Goal: Information Seeking & Learning: Get advice/opinions

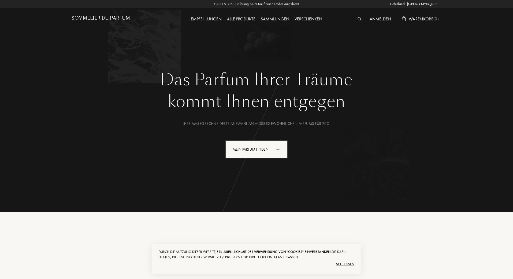
select select "DE"
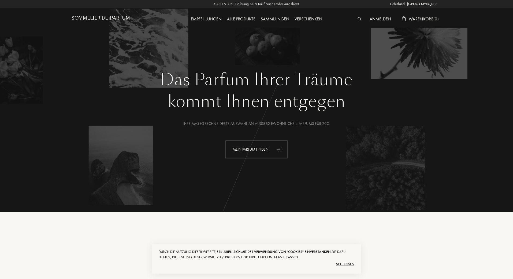
click at [262, 152] on div "Mein Parfum finden" at bounding box center [257, 149] width 62 height 18
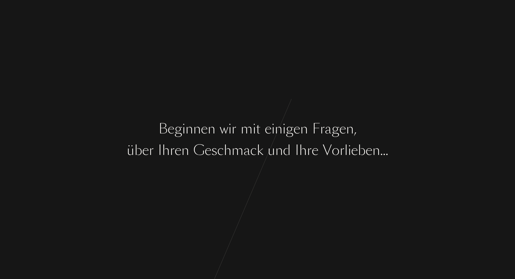
click at [256, 163] on div "B e g i n n e n w i r m i t e i n i g e n F [PERSON_NAME] , ü b e r I [PERSON_N…" at bounding box center [257, 139] width 515 height 279
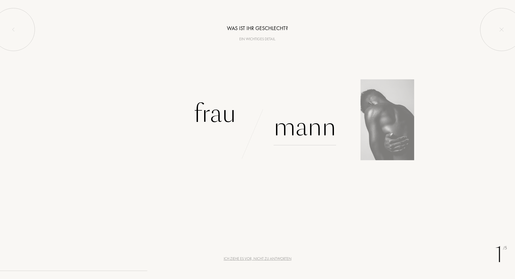
click at [301, 127] on div "Mann" at bounding box center [305, 127] width 62 height 36
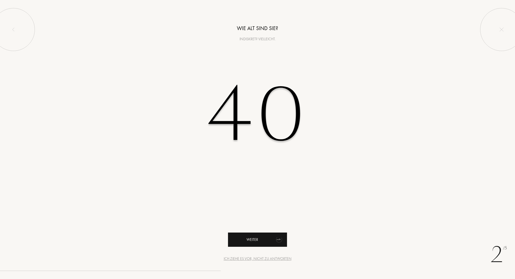
type input "40"
click at [252, 237] on div "Weiter" at bounding box center [257, 239] width 59 height 14
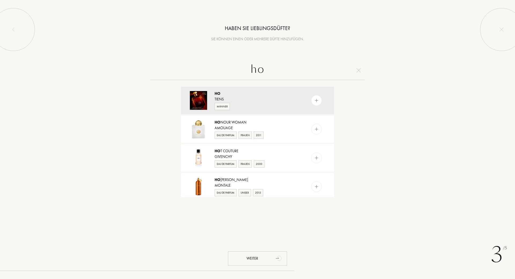
type input "h"
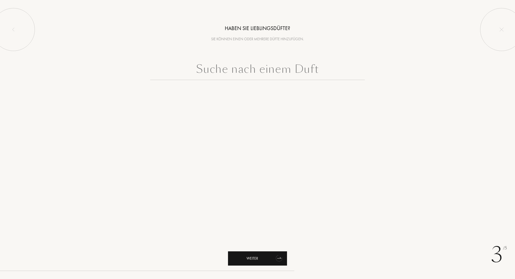
click at [275, 259] on icon "animation" at bounding box center [279, 257] width 11 height 11
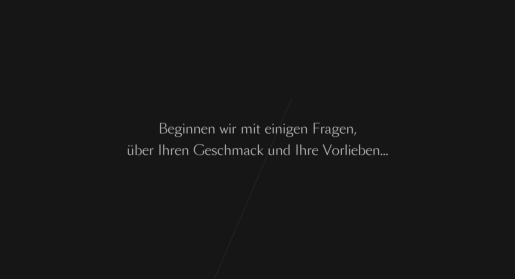
click at [235, 160] on div "B e g i n n e n w i r m i t e i n i g e n F r a g e n , ü b e r I h r e n G e s…" at bounding box center [257, 139] width 515 height 279
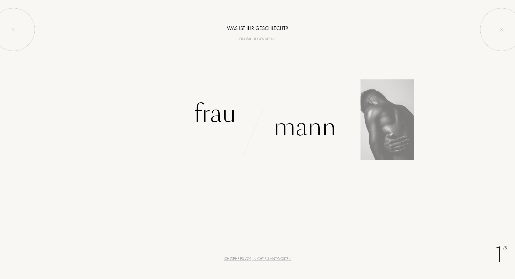
click at [302, 128] on div "Mann" at bounding box center [305, 127] width 62 height 36
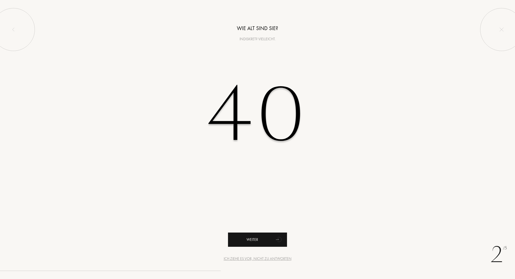
type input "40"
click at [253, 244] on div "Weiter" at bounding box center [257, 239] width 59 height 14
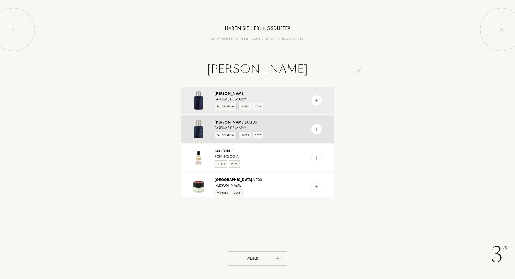
type input "layton"
click at [316, 127] on img at bounding box center [316, 129] width 5 height 5
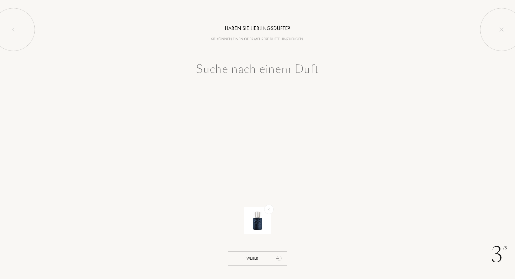
click at [227, 77] on input "text" at bounding box center [257, 70] width 215 height 19
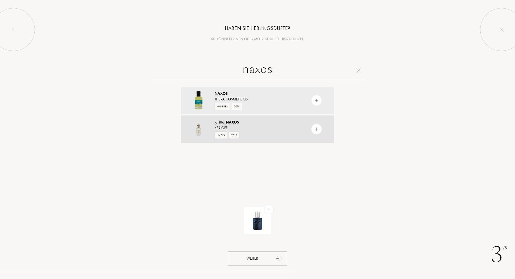
type input "naxos"
click at [314, 130] on img at bounding box center [316, 129] width 5 height 5
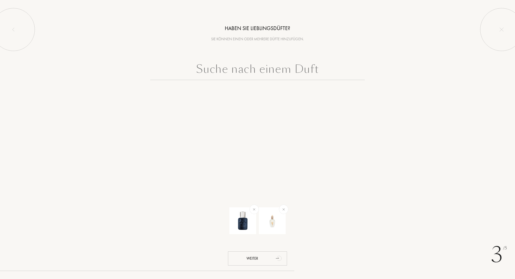
click at [223, 69] on input "text" at bounding box center [257, 70] width 215 height 19
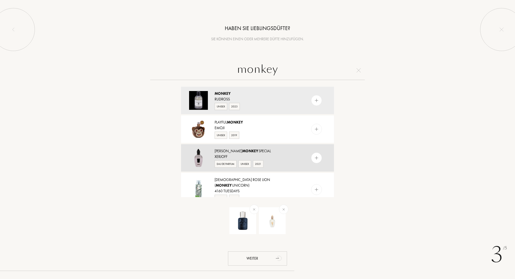
type input "monkey"
click at [318, 157] on img at bounding box center [316, 157] width 5 height 5
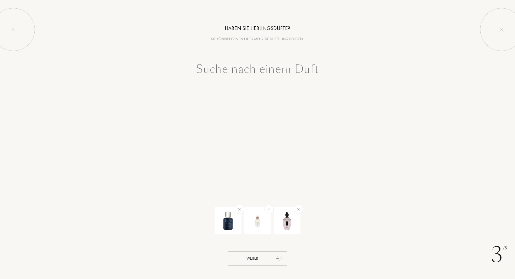
click at [212, 71] on input "text" at bounding box center [257, 70] width 215 height 19
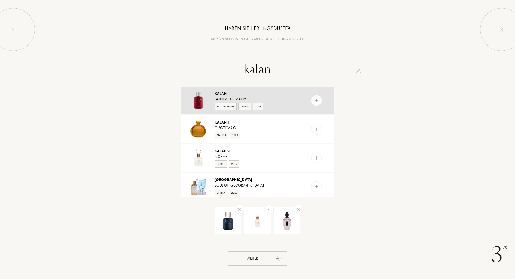
type input "kalan"
click at [318, 101] on img at bounding box center [316, 100] width 5 height 5
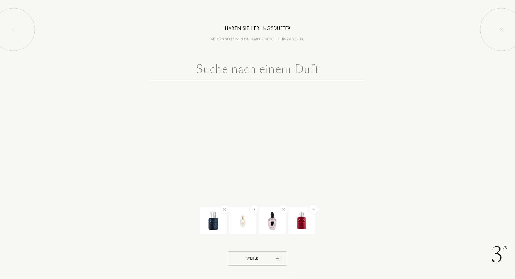
click at [256, 68] on input "text" at bounding box center [257, 70] width 215 height 19
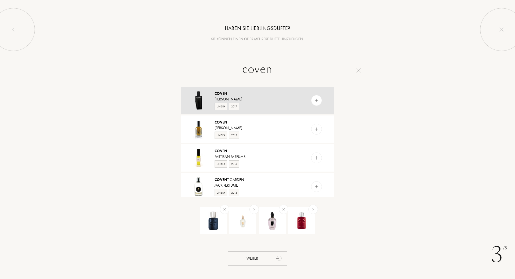
type input "coven"
click at [316, 100] on img at bounding box center [316, 100] width 5 height 5
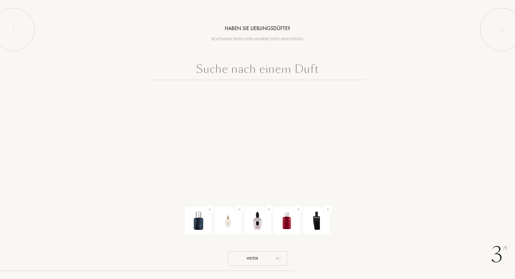
click at [240, 71] on input "text" at bounding box center [257, 70] width 215 height 19
type input "u"
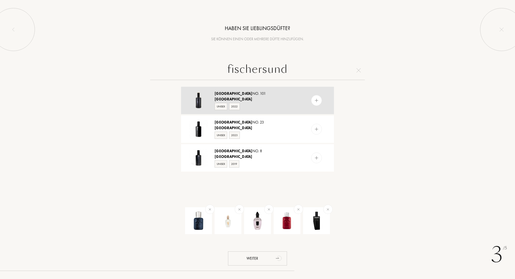
type input "fischersund"
click at [315, 100] on img at bounding box center [316, 100] width 5 height 5
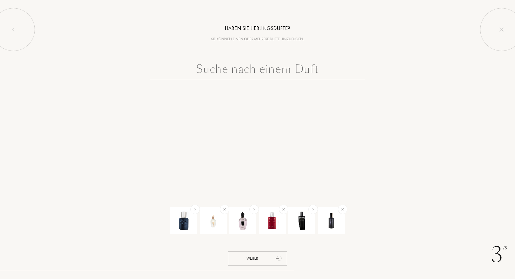
click at [257, 67] on input "text" at bounding box center [257, 70] width 215 height 19
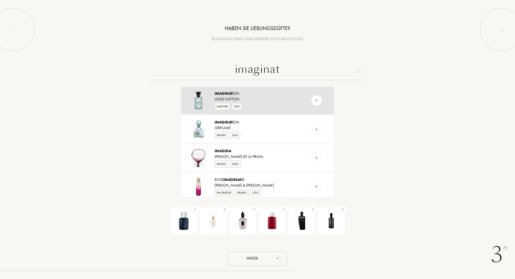
type input "imaginat"
click at [315, 99] on img at bounding box center [316, 100] width 5 height 5
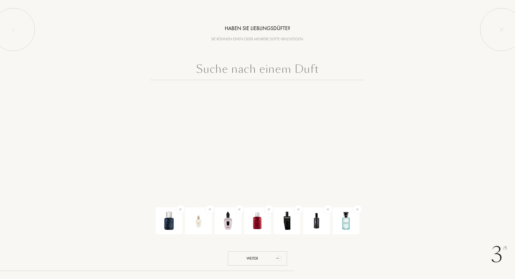
click at [219, 64] on input "text" at bounding box center [257, 70] width 215 height 19
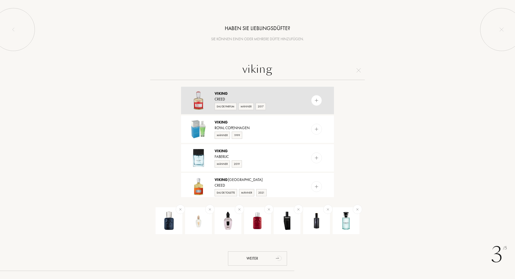
type input "viking"
click at [314, 100] on img at bounding box center [316, 100] width 5 height 5
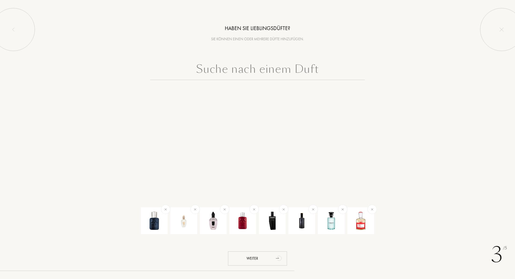
click at [226, 71] on input "text" at bounding box center [257, 70] width 215 height 19
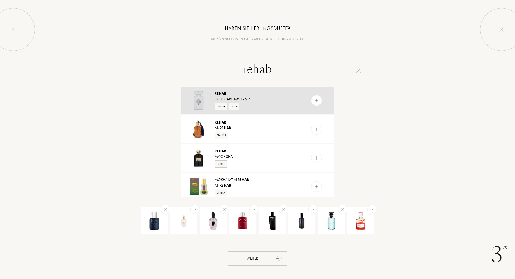
type input "rehab"
click at [314, 100] on img at bounding box center [316, 100] width 5 height 5
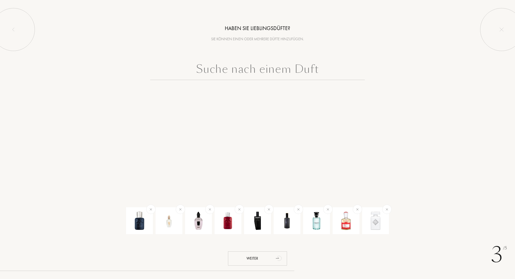
click at [234, 75] on input "text" at bounding box center [257, 70] width 215 height 19
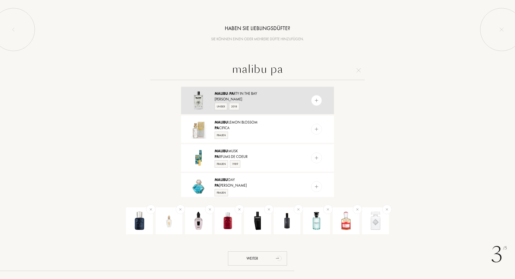
type input "malibu pa"
click at [314, 100] on img at bounding box center [316, 100] width 5 height 5
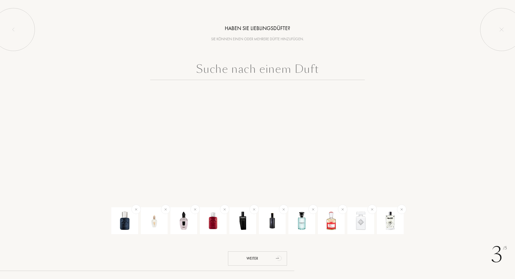
click at [229, 74] on input "text" at bounding box center [257, 70] width 215 height 19
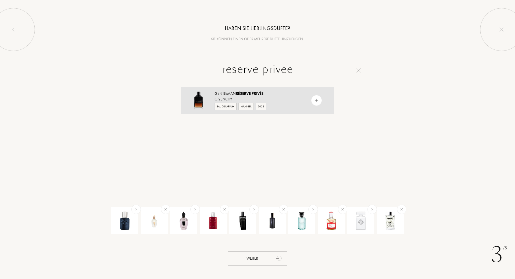
type input "reserve privee"
click at [314, 99] on img at bounding box center [316, 100] width 5 height 5
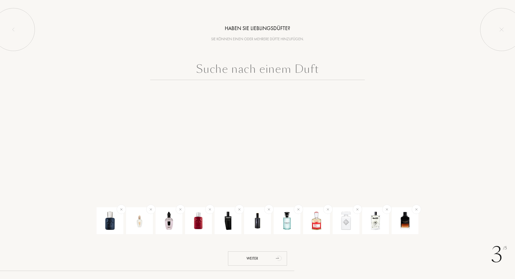
click at [236, 67] on input "text" at bounding box center [257, 70] width 215 height 19
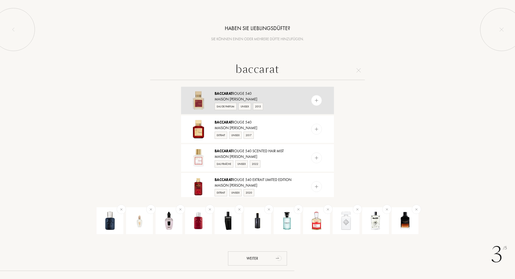
type input "baccarat"
click at [315, 101] on img at bounding box center [316, 100] width 5 height 5
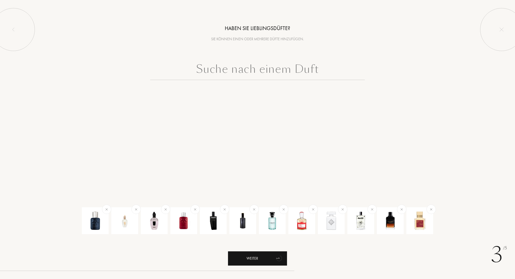
click at [265, 261] on div "Weiter" at bounding box center [257, 258] width 59 height 14
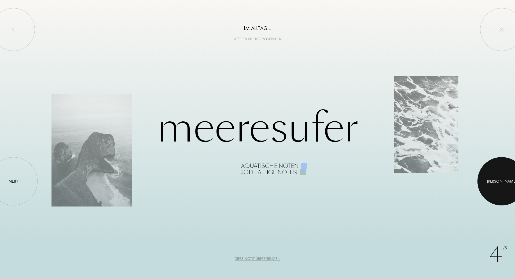
click at [509, 174] on div at bounding box center [501, 181] width 48 height 48
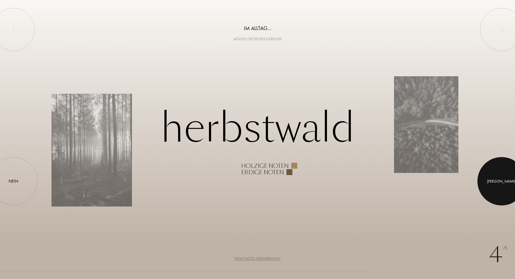
click at [505, 181] on div at bounding box center [501, 181] width 48 height 48
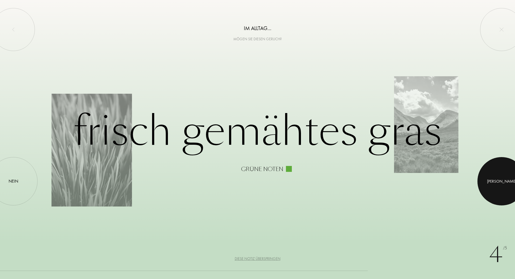
click at [498, 188] on div at bounding box center [501, 181] width 48 height 48
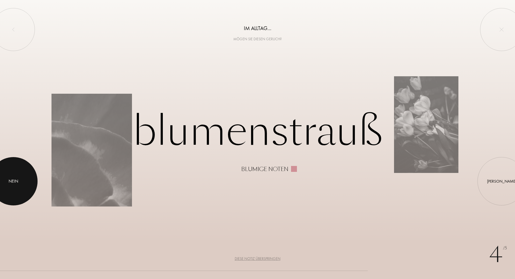
click at [8, 175] on div at bounding box center [13, 181] width 48 height 48
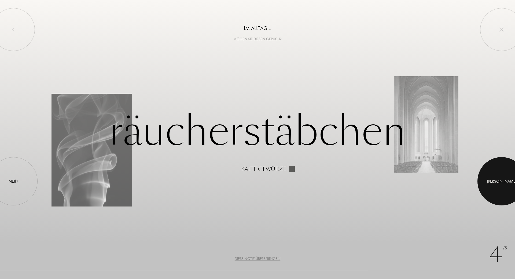
click at [506, 175] on div at bounding box center [501, 181] width 48 height 48
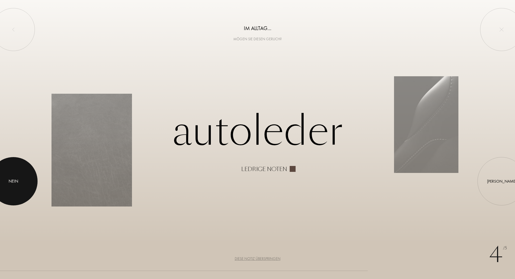
click at [11, 178] on div "Nein" at bounding box center [14, 181] width 10 height 6
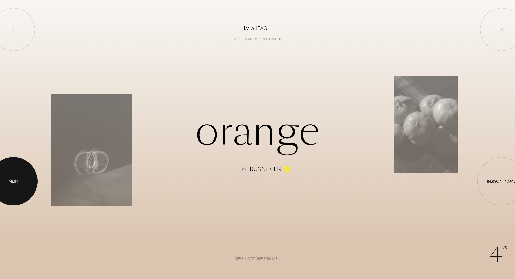
click at [11, 179] on div "Nein" at bounding box center [14, 181] width 10 height 6
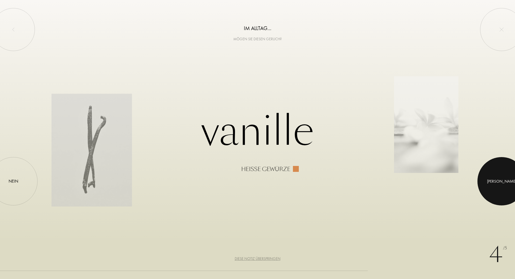
click at [504, 181] on div at bounding box center [501, 181] width 48 height 48
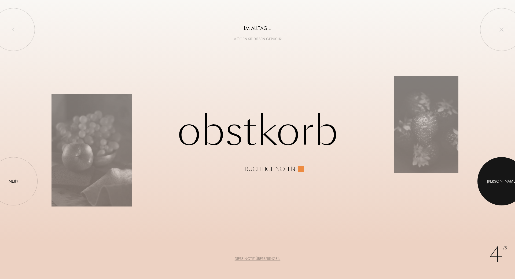
click at [490, 182] on div at bounding box center [501, 181] width 48 height 48
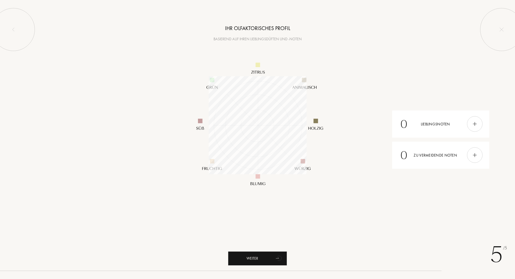
scroll to position [98, 98]
click at [472, 155] on div at bounding box center [475, 155] width 16 height 16
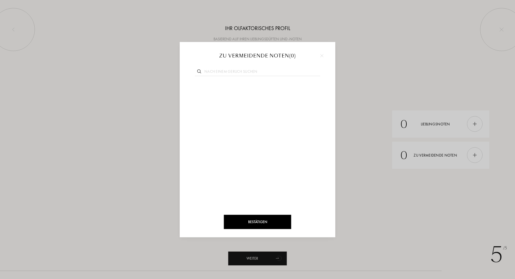
click at [323, 55] on img at bounding box center [321, 55] width 3 height 3
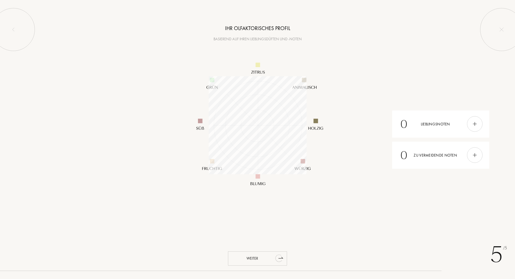
click at [259, 262] on div "Weiter" at bounding box center [257, 258] width 59 height 14
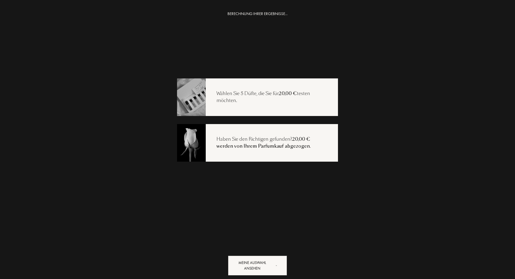
scroll to position [11, 0]
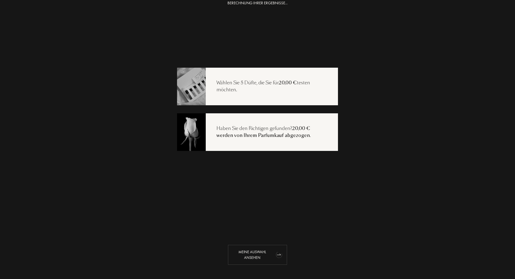
click at [263, 257] on div "Meine Auswahl ansehen" at bounding box center [257, 255] width 59 height 20
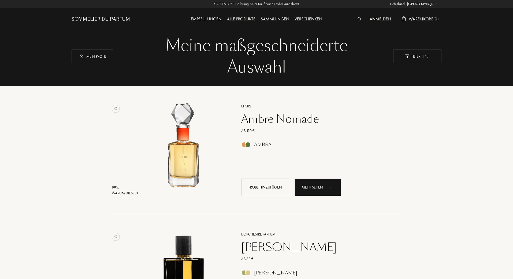
select select "DE"
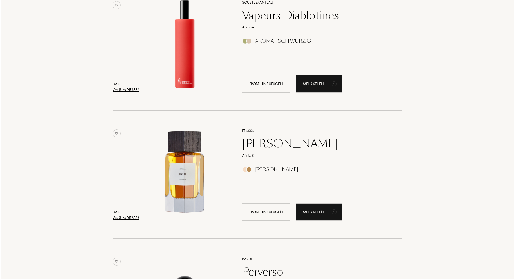
scroll to position [590, 0]
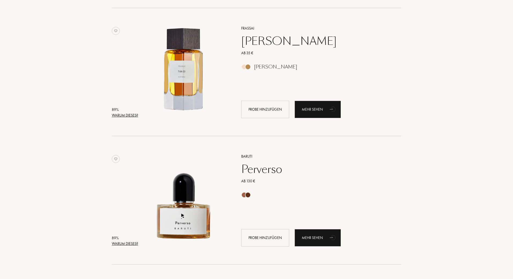
click at [117, 115] on div "Warum dieses?" at bounding box center [125, 115] width 26 height 6
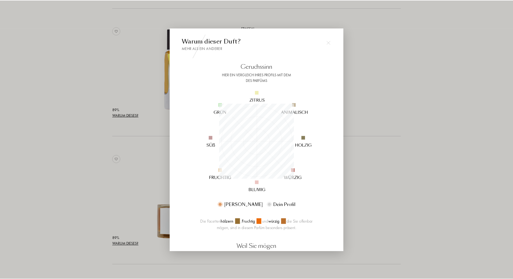
scroll to position [75, 75]
click at [40, 161] on div at bounding box center [257, 139] width 515 height 279
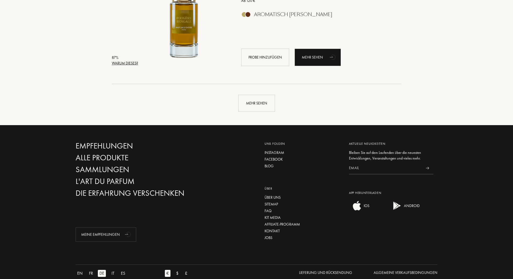
scroll to position [1287, 0]
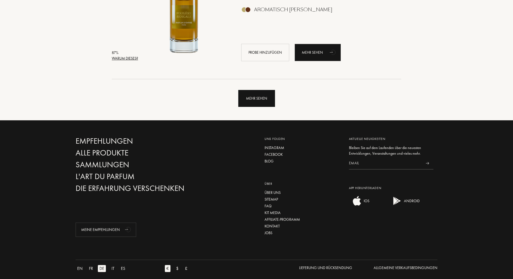
click at [258, 100] on div "Mehr sehen" at bounding box center [256, 98] width 37 height 17
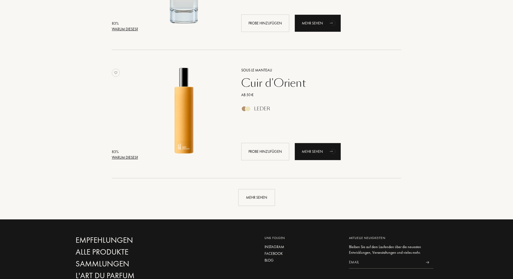
scroll to position [2521, 0]
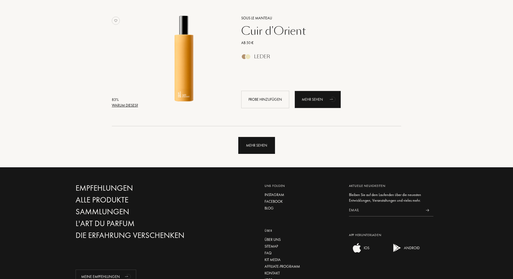
click at [256, 146] on div "Mehr sehen" at bounding box center [256, 145] width 37 height 17
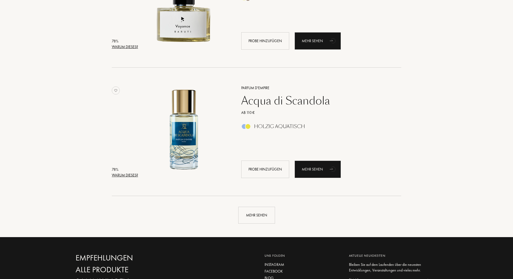
scroll to position [3755, 0]
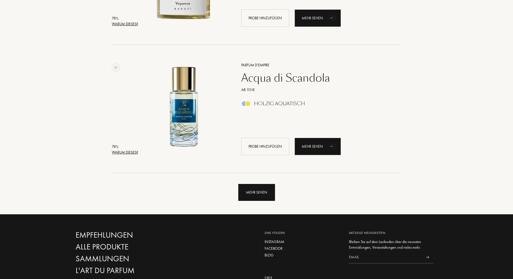
click at [266, 195] on div "Mehr sehen" at bounding box center [256, 192] width 37 height 17
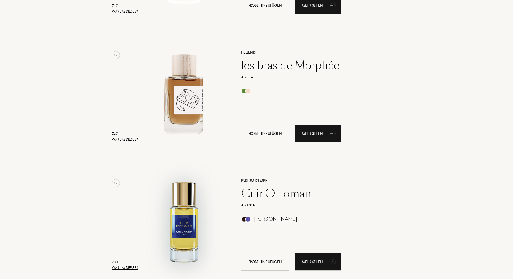
scroll to position [5016, 0]
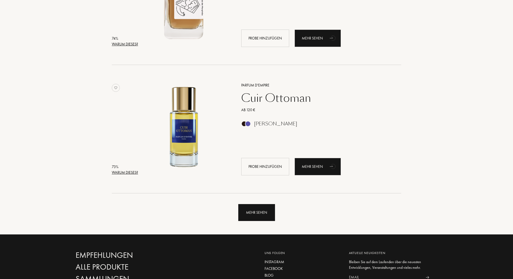
click at [268, 213] on div "Mehr sehen" at bounding box center [256, 212] width 37 height 17
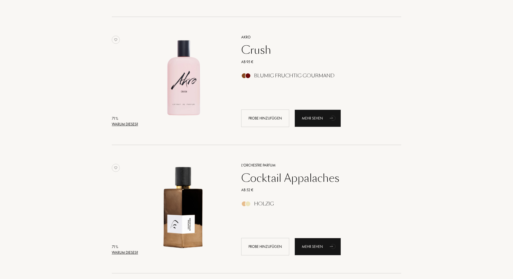
scroll to position [6303, 0]
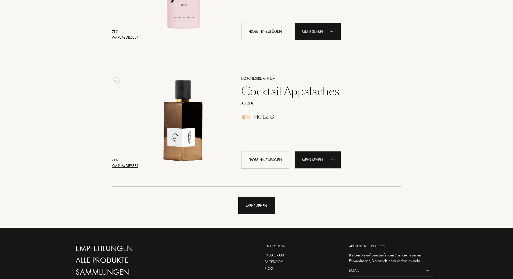
click at [250, 203] on div "Mehr sehen" at bounding box center [256, 205] width 37 height 17
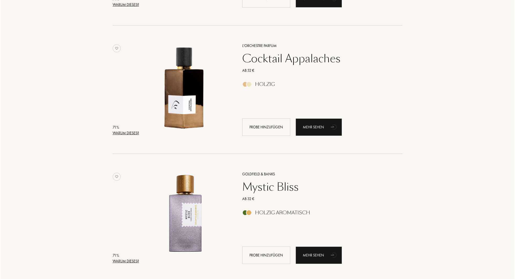
scroll to position [6410, 0]
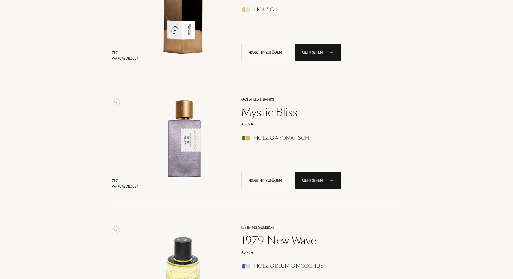
click at [132, 184] on div "Warum dieses?" at bounding box center [125, 186] width 26 height 6
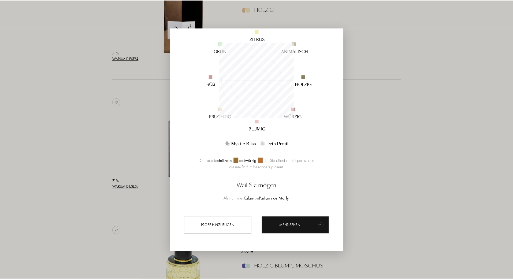
scroll to position [0, 0]
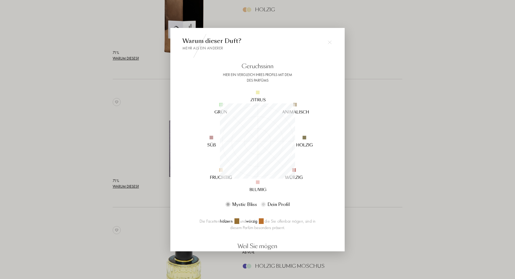
click at [108, 129] on div at bounding box center [257, 139] width 515 height 279
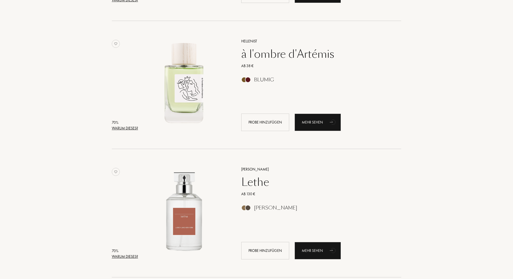
scroll to position [7590, 0]
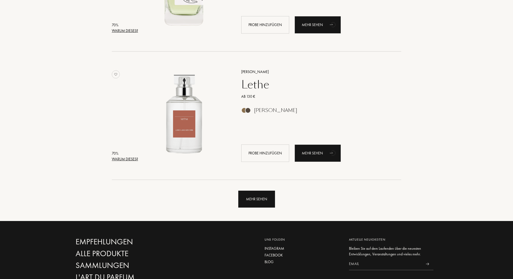
click at [263, 193] on div "Mehr sehen" at bounding box center [256, 198] width 37 height 17
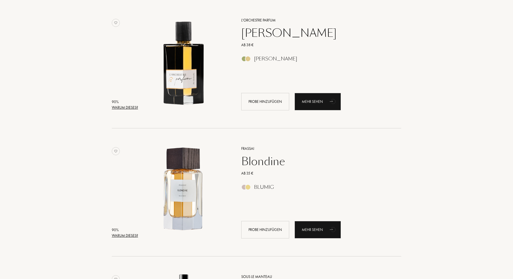
scroll to position [0, 0]
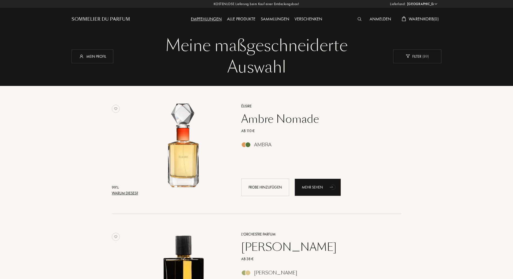
click at [105, 20] on div "Sommelier du Parfum" at bounding box center [101, 19] width 58 height 6
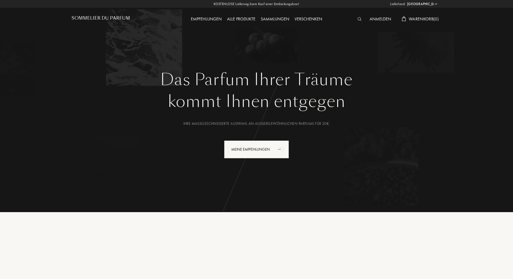
select select "DE"
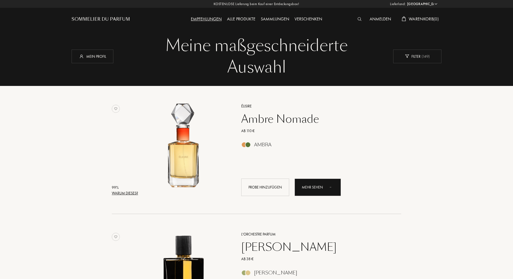
select select "DE"
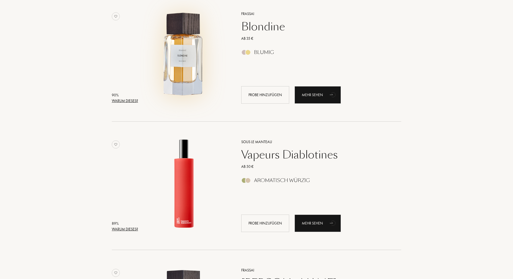
scroll to position [402, 0]
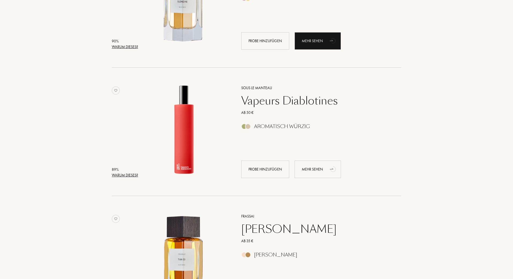
click at [325, 169] on div "Mehr sehen" at bounding box center [318, 168] width 46 height 17
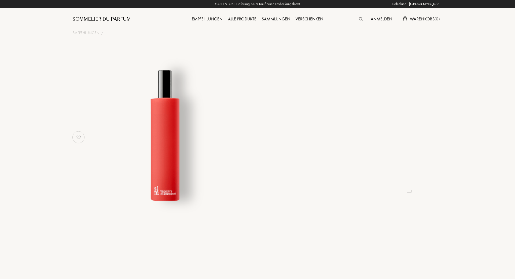
select select "DE"
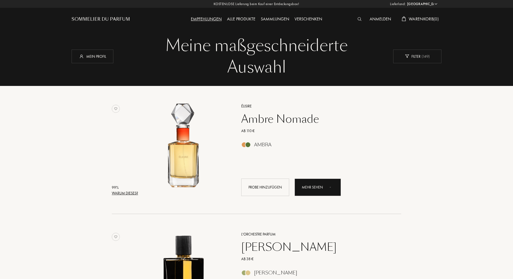
select select "DE"
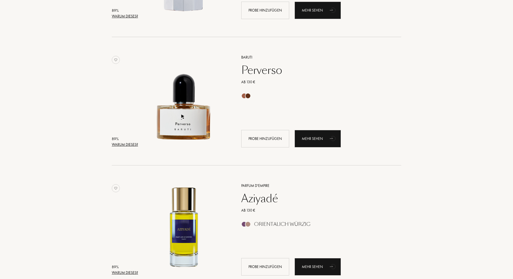
scroll to position [697, 0]
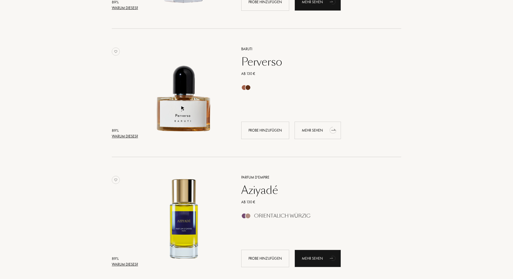
click at [330, 137] on div "Mehr sehen" at bounding box center [318, 130] width 46 height 17
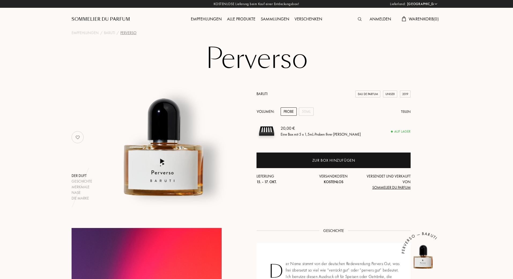
select select "DE"
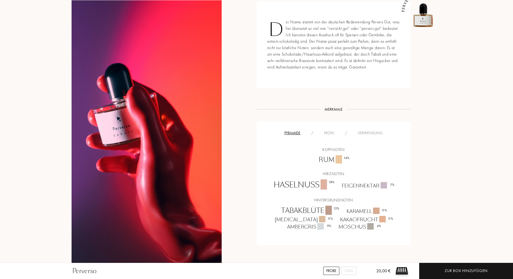
scroll to position [27, 0]
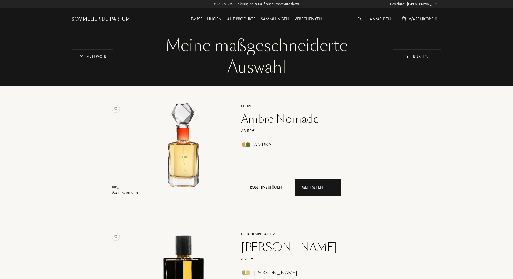
select select "DE"
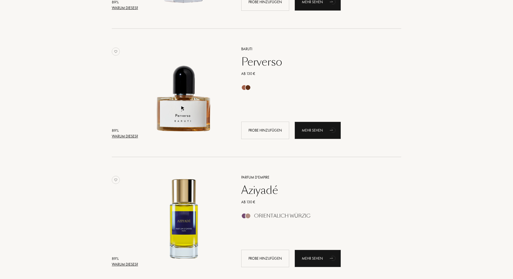
scroll to position [831, 0]
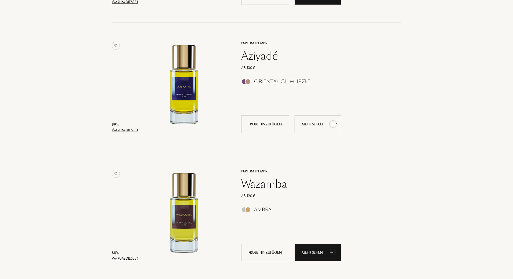
click at [320, 125] on div "Mehr sehen" at bounding box center [318, 123] width 46 height 17
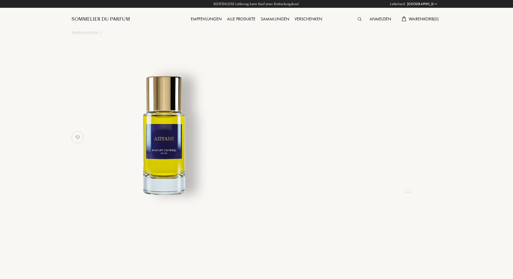
select select "DE"
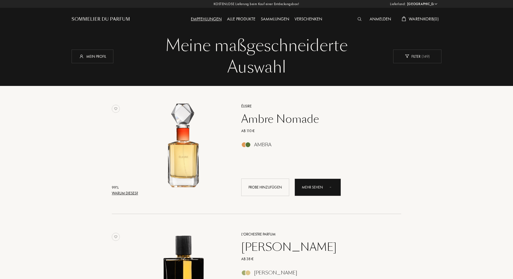
select select "DE"
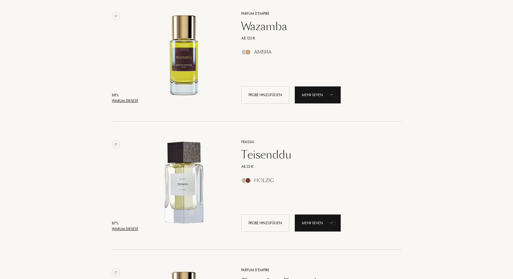
scroll to position [1019, 0]
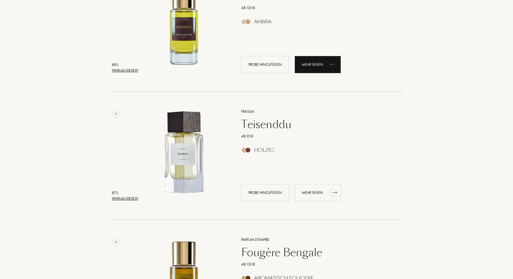
click at [322, 192] on div "Mehr sehen" at bounding box center [318, 192] width 46 height 17
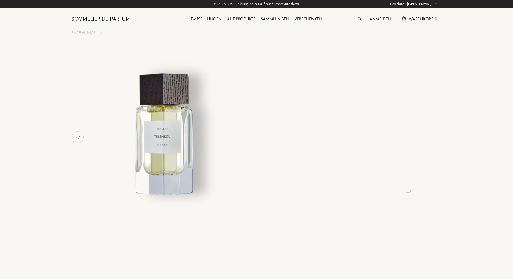
select select "DE"
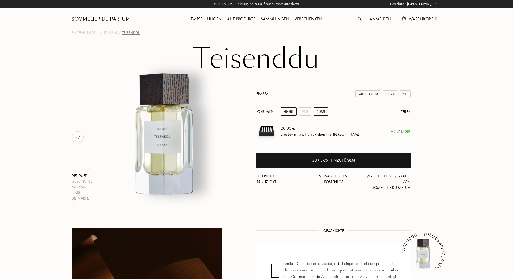
click at [318, 111] on div "50mL" at bounding box center [321, 111] width 15 height 8
click at [295, 112] on div "Probe" at bounding box center [289, 111] width 16 height 8
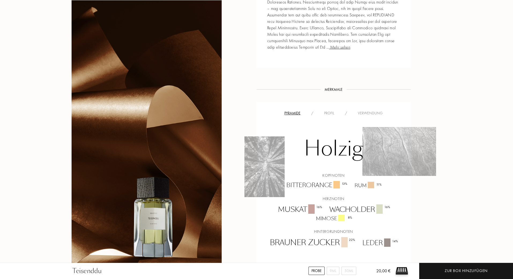
scroll to position [402, 0]
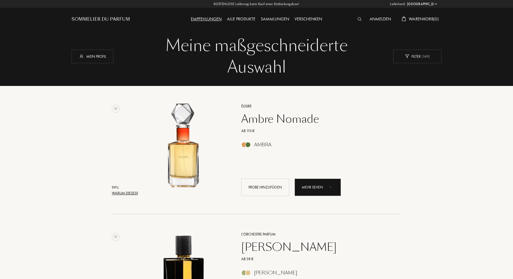
select select "DE"
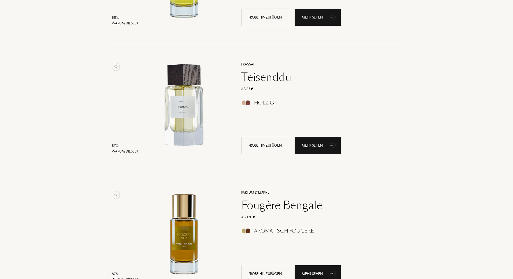
scroll to position [1180, 0]
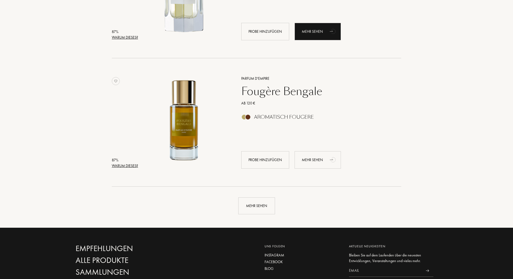
click at [323, 159] on div "Mehr sehen" at bounding box center [318, 159] width 46 height 17
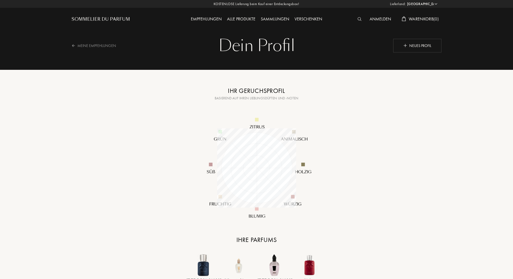
select select "DE"
click at [96, 43] on div "Meine Empfehlungen" at bounding box center [97, 45] width 51 height 13
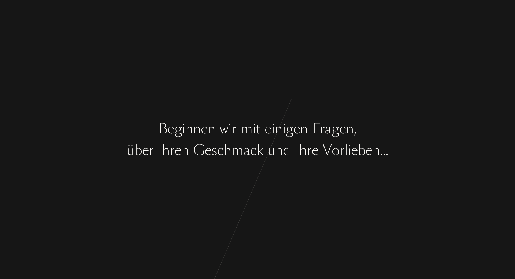
click at [322, 175] on div "B e g i n n e n w i r m i t e i n i g e n F r a g e n , ü b e r I h r e n G e s…" at bounding box center [257, 139] width 515 height 279
click at [292, 131] on div "g" at bounding box center [290, 129] width 8 height 20
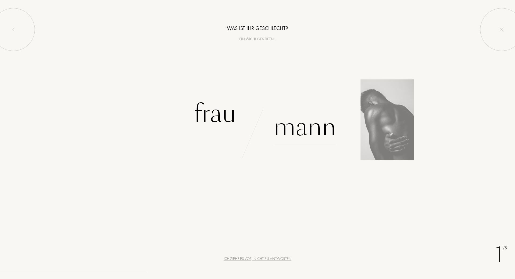
click at [304, 132] on div "Mann" at bounding box center [305, 127] width 62 height 36
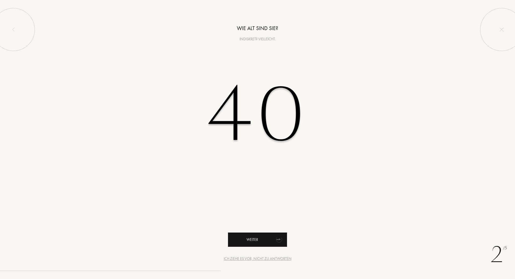
type input "40"
click at [263, 242] on div "Weiter" at bounding box center [257, 239] width 59 height 14
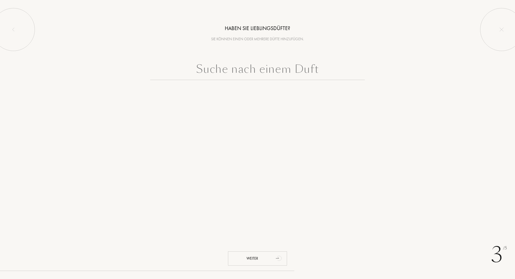
click at [228, 73] on input "text" at bounding box center [257, 70] width 215 height 19
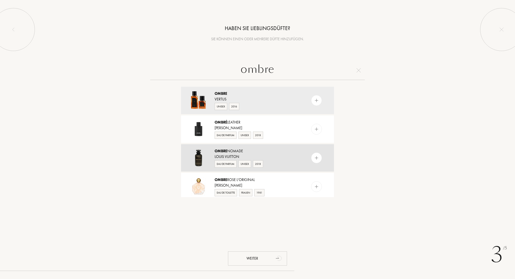
type input "ombre"
click at [314, 157] on img at bounding box center [316, 157] width 5 height 5
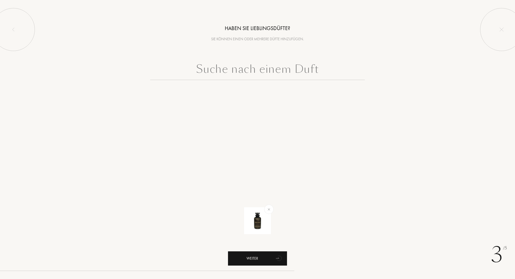
click at [279, 257] on icon "animation" at bounding box center [277, 257] width 3 height 1
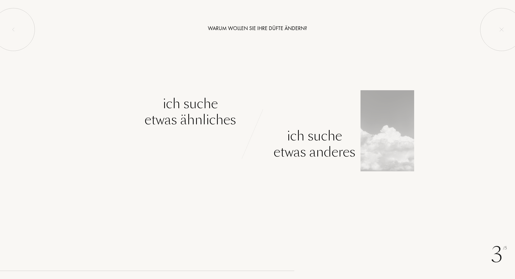
click at [304, 140] on div "Ich suche etwas anderes" at bounding box center [315, 144] width 82 height 32
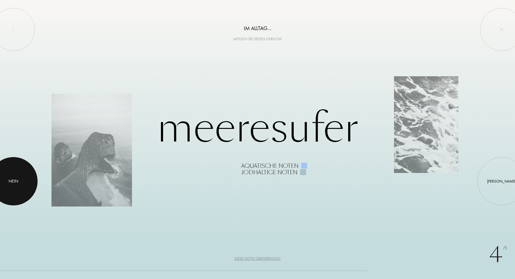
click at [28, 177] on div at bounding box center [13, 181] width 48 height 48
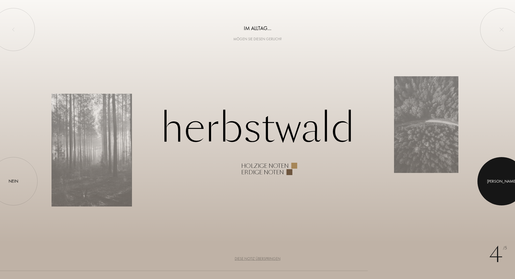
click at [506, 186] on div at bounding box center [501, 181] width 48 height 48
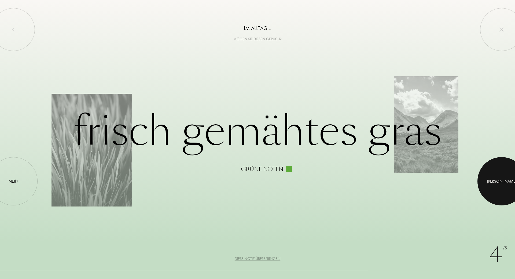
click at [495, 173] on div at bounding box center [501, 181] width 48 height 48
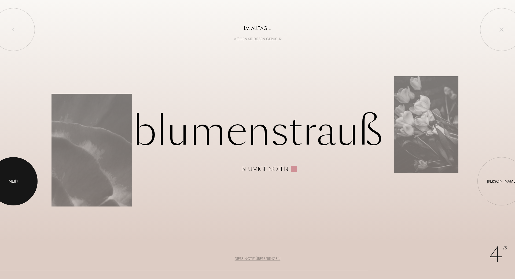
click at [19, 172] on div at bounding box center [13, 181] width 48 height 48
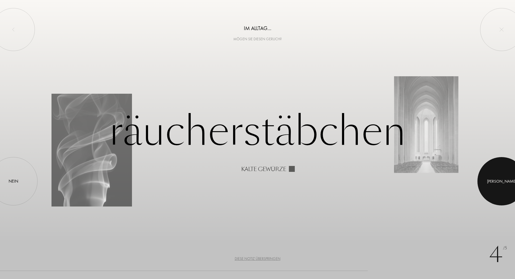
click at [510, 184] on div at bounding box center [501, 181] width 48 height 48
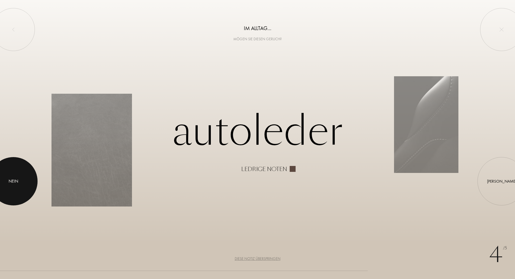
click at [2, 175] on div at bounding box center [13, 181] width 48 height 48
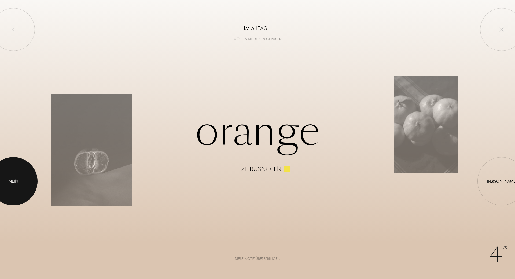
click at [22, 173] on div at bounding box center [13, 181] width 48 height 48
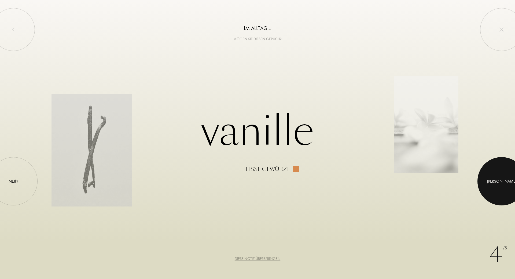
click at [505, 173] on div at bounding box center [501, 181] width 48 height 48
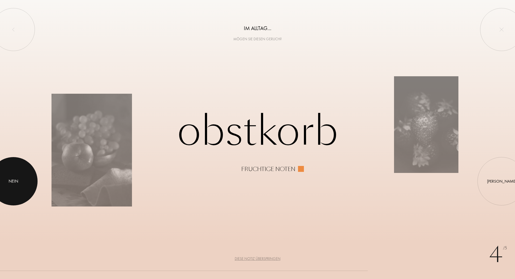
click at [24, 170] on div at bounding box center [13, 181] width 48 height 48
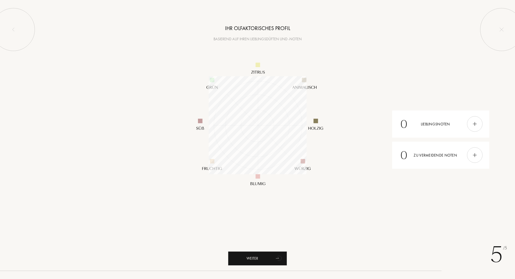
scroll to position [98, 98]
click at [244, 256] on div "Weiter" at bounding box center [257, 258] width 59 height 14
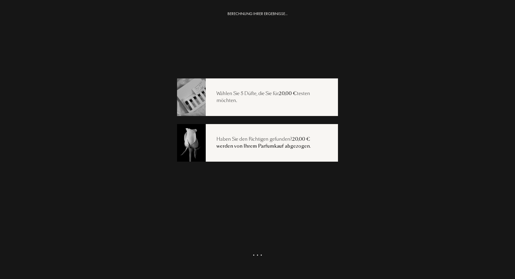
click at [247, 100] on div "Wählen Sie 5 Düfte, die Sie für 20,00 € testen möchten." at bounding box center [272, 97] width 132 height 14
click at [249, 256] on div at bounding box center [258, 258] width 90 height 14
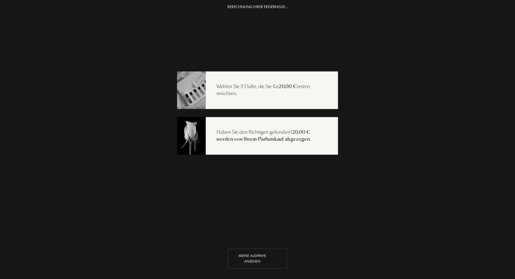
scroll to position [0, 0]
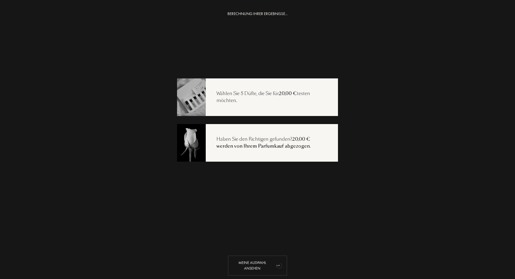
click at [254, 266] on div "Meine Auswahl ansehen" at bounding box center [257, 265] width 59 height 20
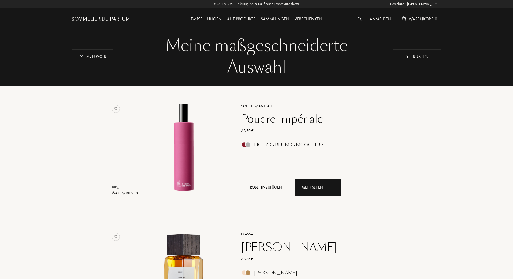
select select "DE"
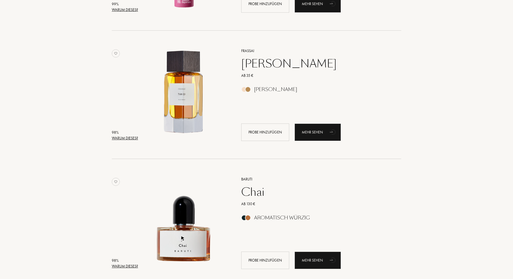
scroll to position [295, 0]
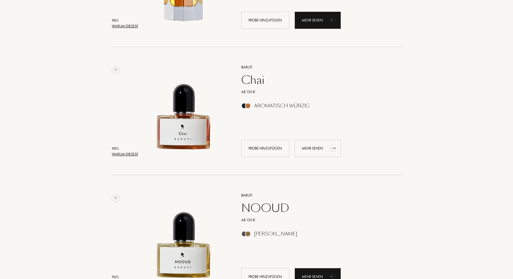
click at [327, 150] on div "Mehr sehen" at bounding box center [318, 147] width 46 height 17
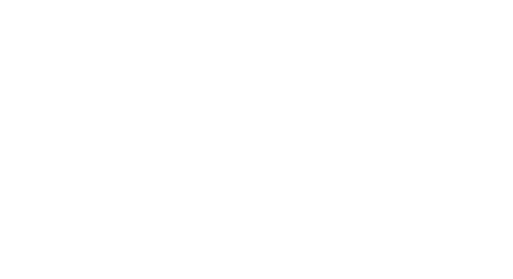
select select "DE"
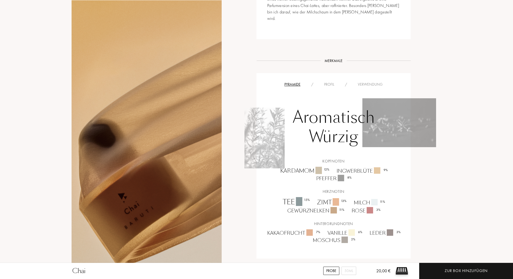
scroll to position [134, 0]
